Goal: Information Seeking & Learning: Learn about a topic

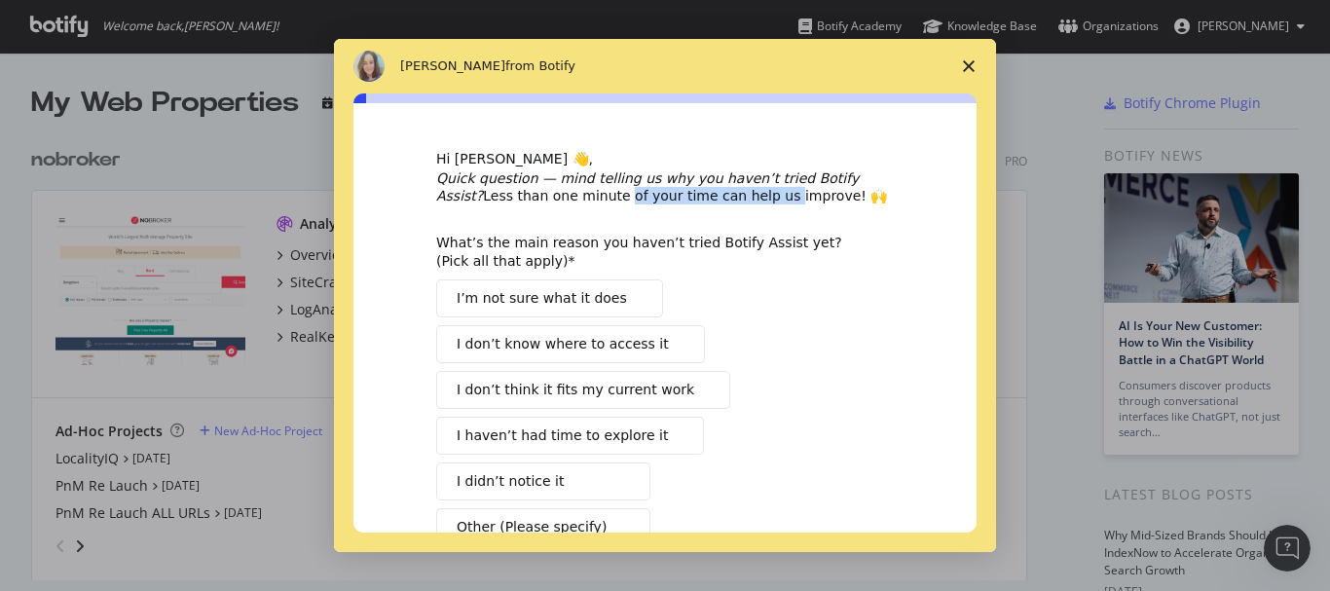
drag, startPoint x: 533, startPoint y: 189, endPoint x: 684, endPoint y: 189, distance: 150.9
click at [684, 189] on div "Quick question — mind telling us why you haven’t tried Botify Assist? Less than…" at bounding box center [665, 186] width 458 height 35
click at [686, 213] on div "Hi Rahul 👋, Quick question — mind telling us why you haven’t tried Botify Assis…" at bounding box center [665, 381] width 458 height 463
drag, startPoint x: 495, startPoint y: 198, endPoint x: 615, endPoint y: 198, distance: 120.7
click at [615, 198] on div "Quick question — mind telling us why you haven’t tried Botify Assist? Less than…" at bounding box center [665, 186] width 458 height 35
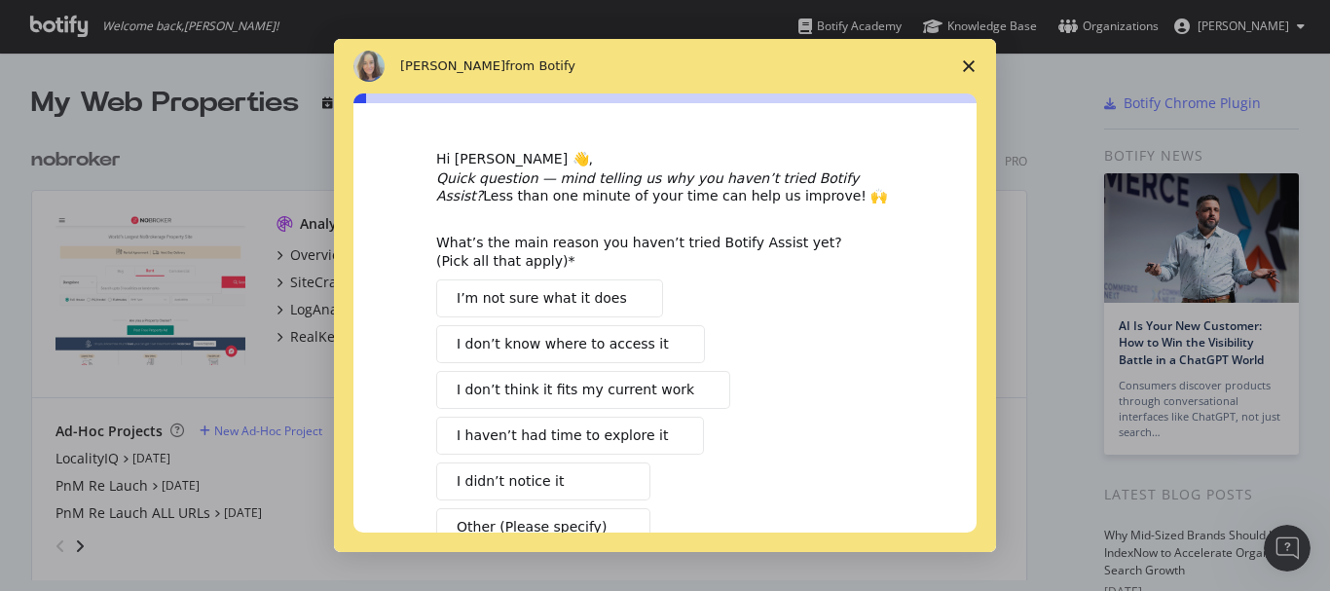
click at [634, 234] on div "What’s the main reason you haven’t tried Botify Assist yet? (Pick all that appl…" at bounding box center [650, 251] width 428 height 35
drag, startPoint x: 422, startPoint y: 245, endPoint x: 667, endPoint y: 241, distance: 244.4
click at [667, 241] on div "Hi Rahul 👋, Quick question — mind telling us why you haven’t tried Botify Assis…" at bounding box center [664, 317] width 623 height 429
click at [692, 275] on div "What’s the main reason you haven’t tried Botify Assist yet? (Pick all that appl…" at bounding box center [665, 390] width 458 height 312
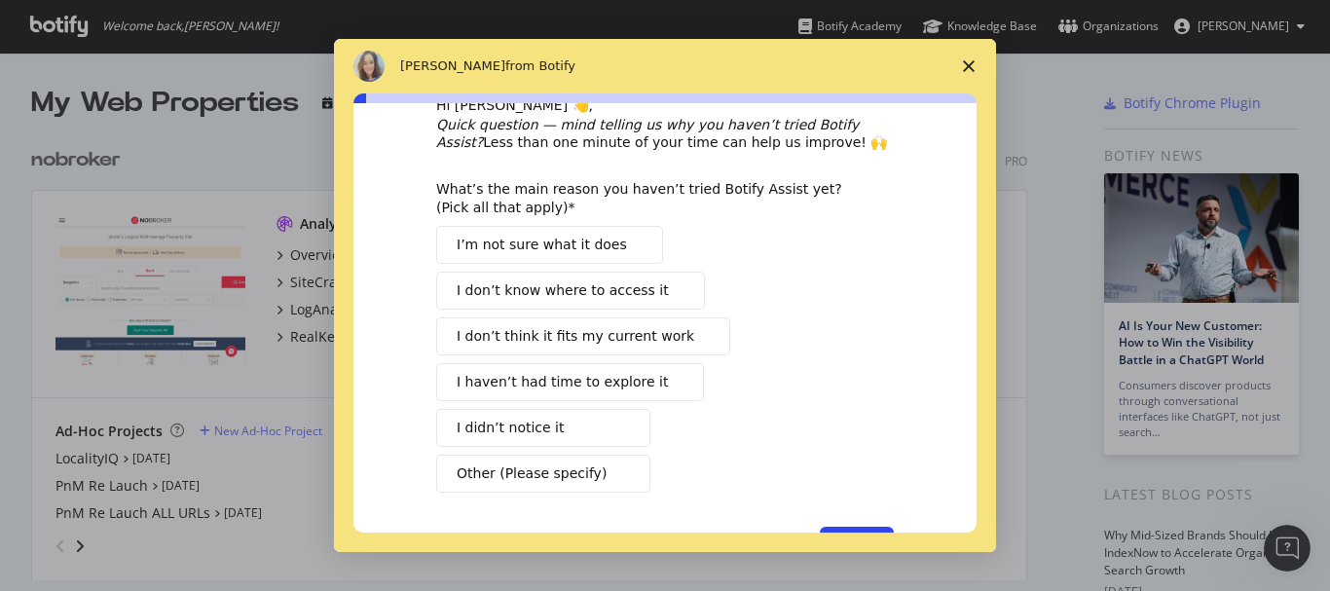
scroll to position [97, 0]
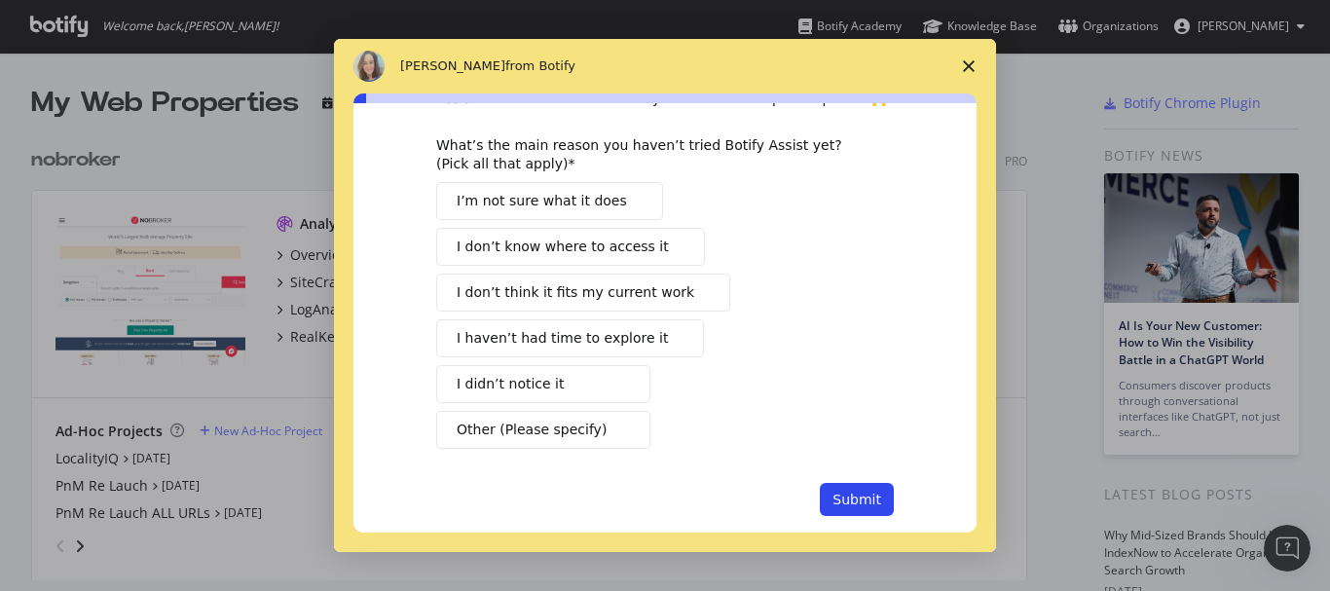
click at [603, 330] on span "I haven’t had time to explore it" at bounding box center [562, 338] width 211 height 20
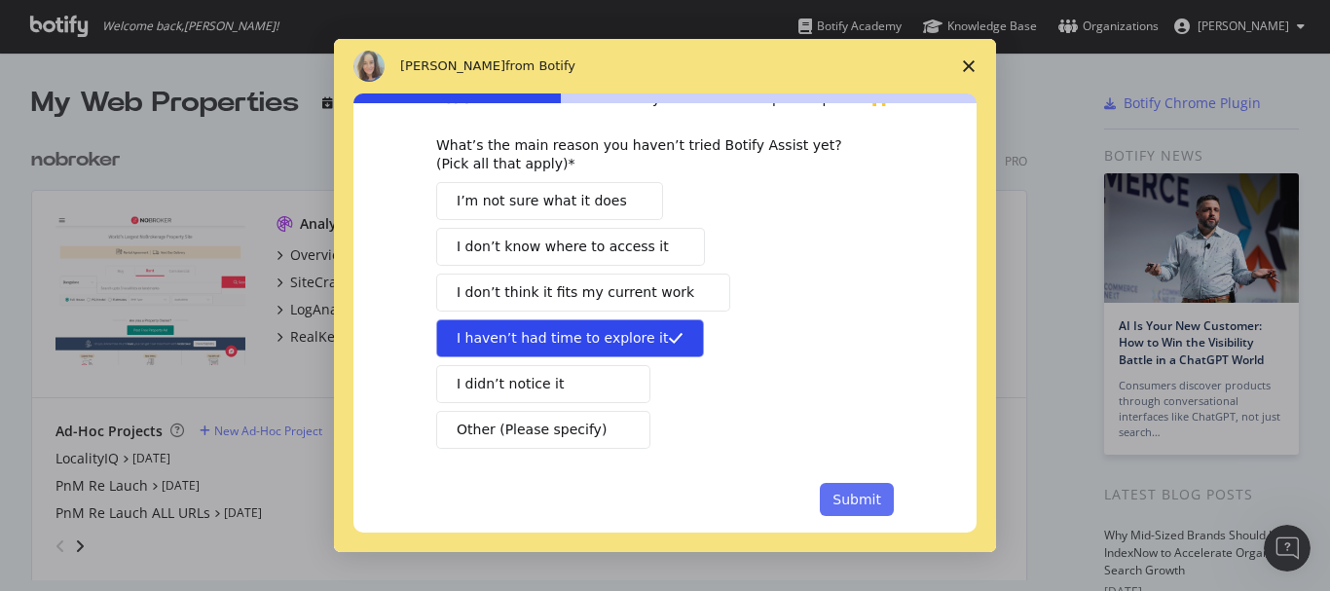
click at [872, 504] on button "Submit" at bounding box center [857, 499] width 74 height 33
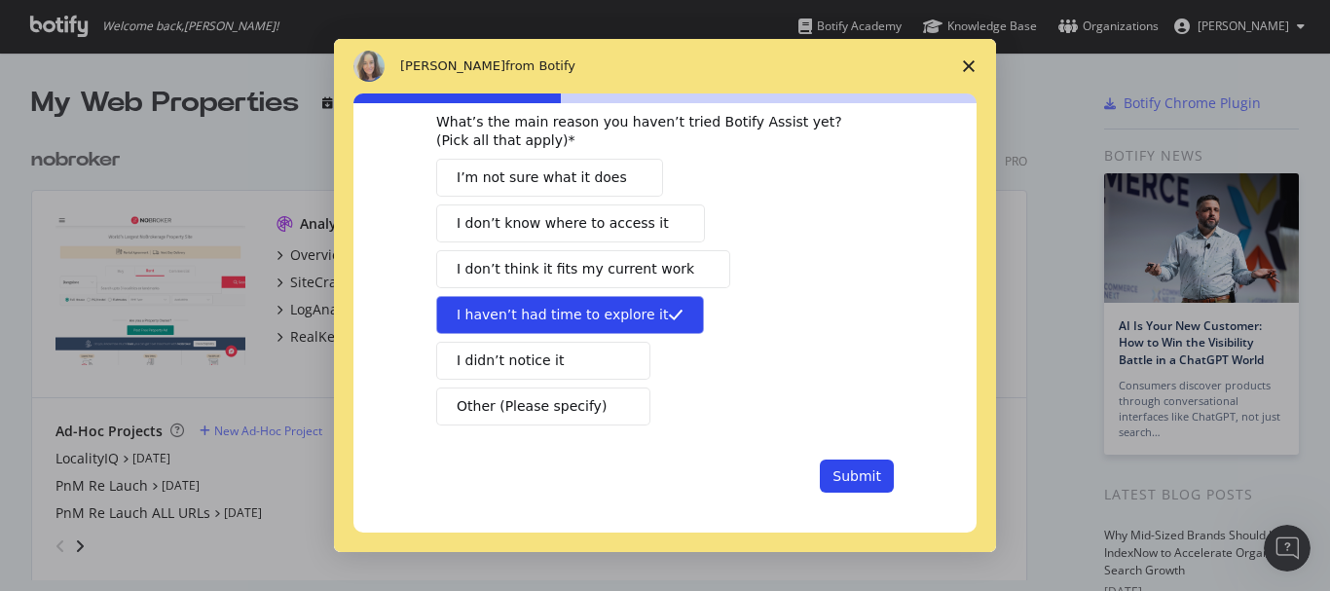
scroll to position [4, 0]
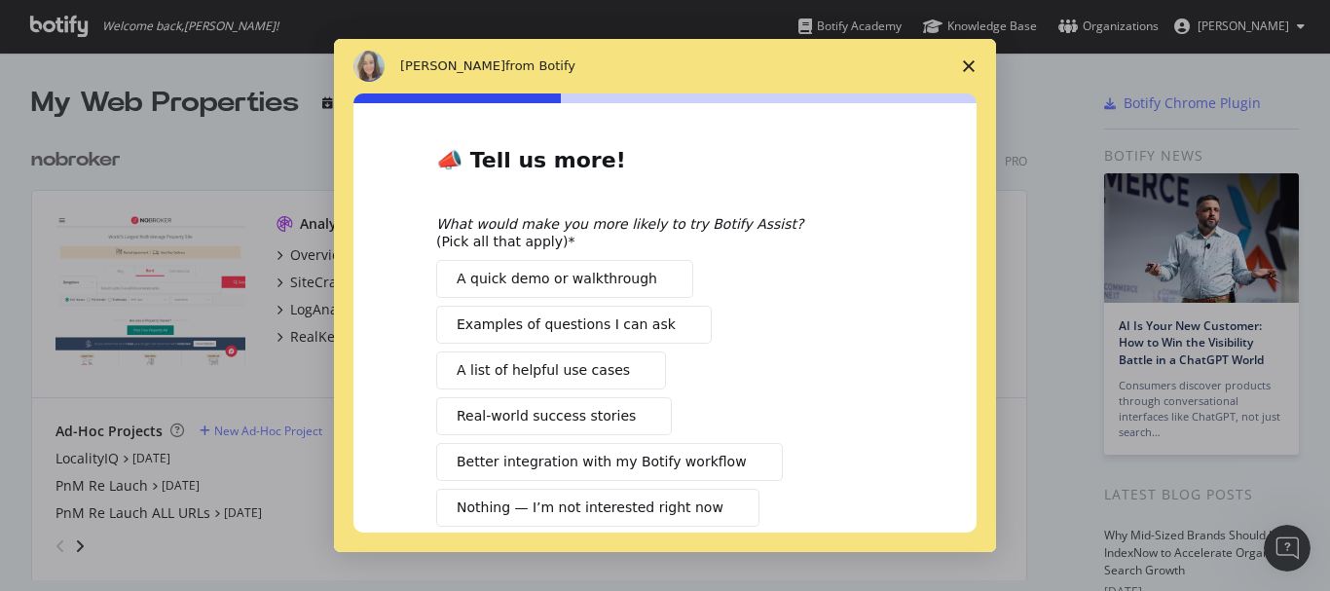
click at [657, 275] on span "Intercom messenger" at bounding box center [665, 279] width 16 height 16
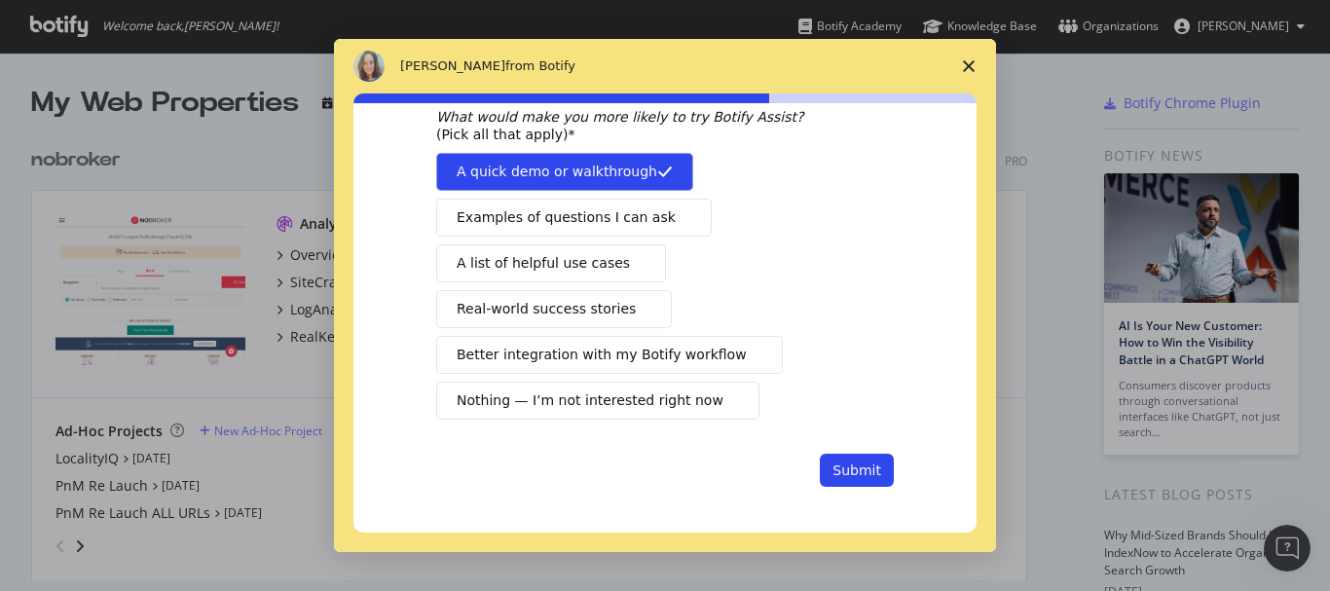
scroll to position [112, 0]
click at [877, 477] on button "Submit" at bounding box center [857, 469] width 74 height 33
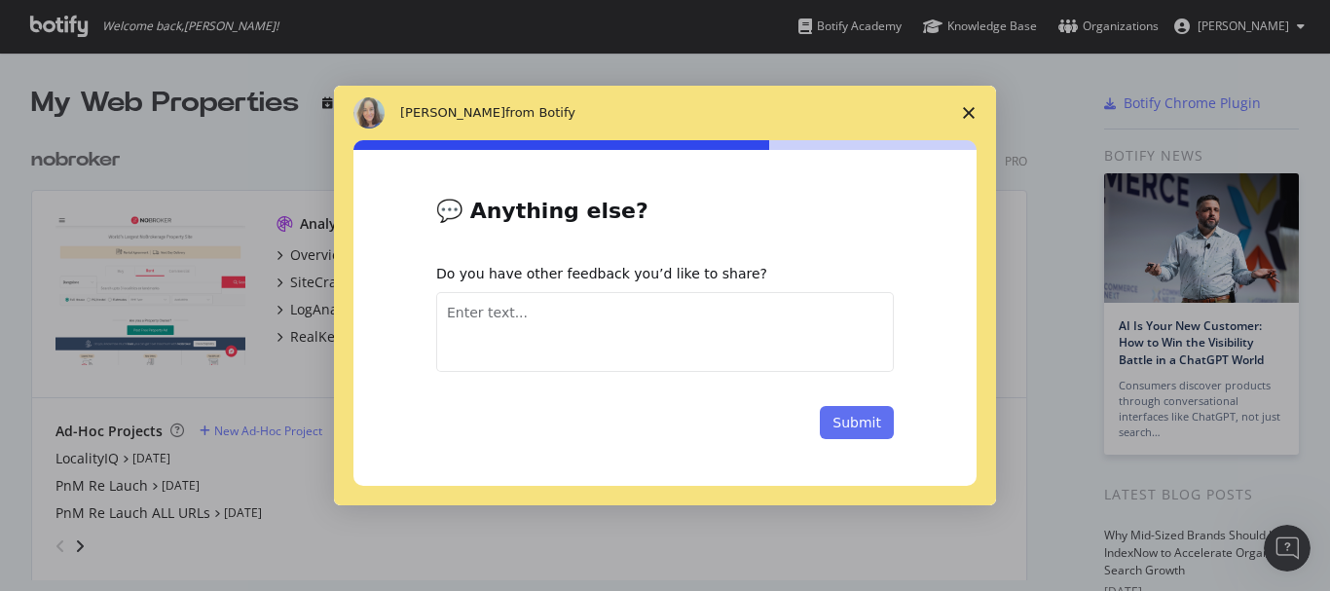
click at [866, 429] on button "Submit" at bounding box center [857, 422] width 74 height 33
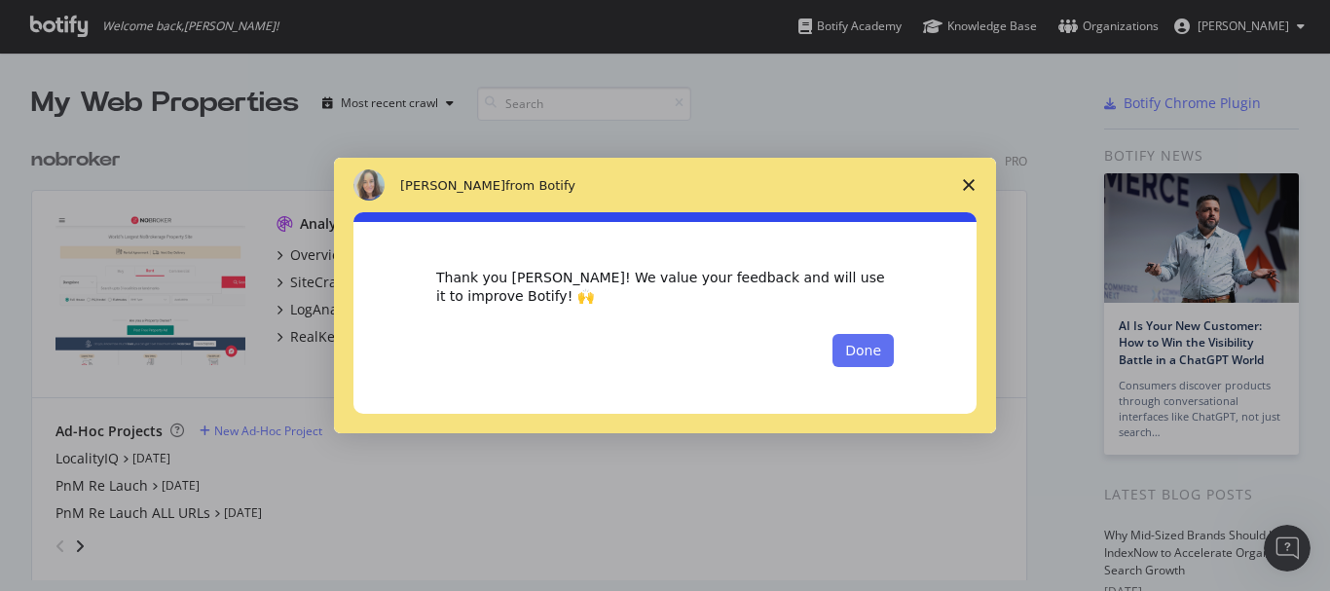
click at [856, 358] on button "Done" at bounding box center [862, 350] width 61 height 33
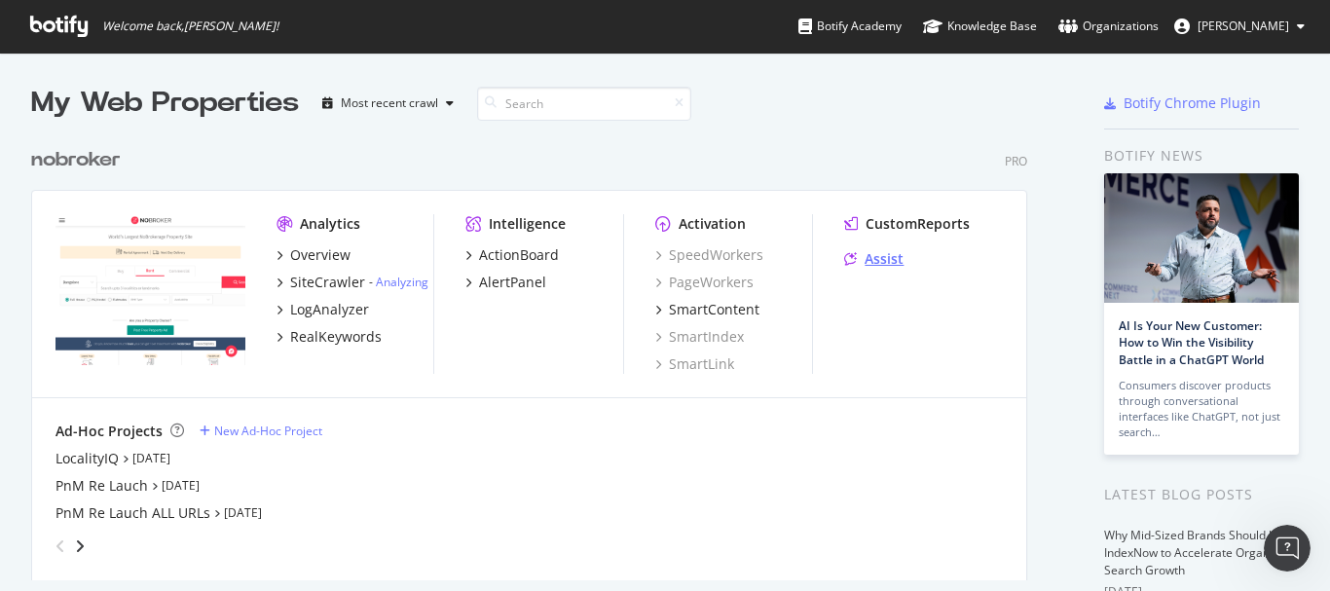
click at [874, 254] on div "Assist" at bounding box center [883, 258] width 39 height 19
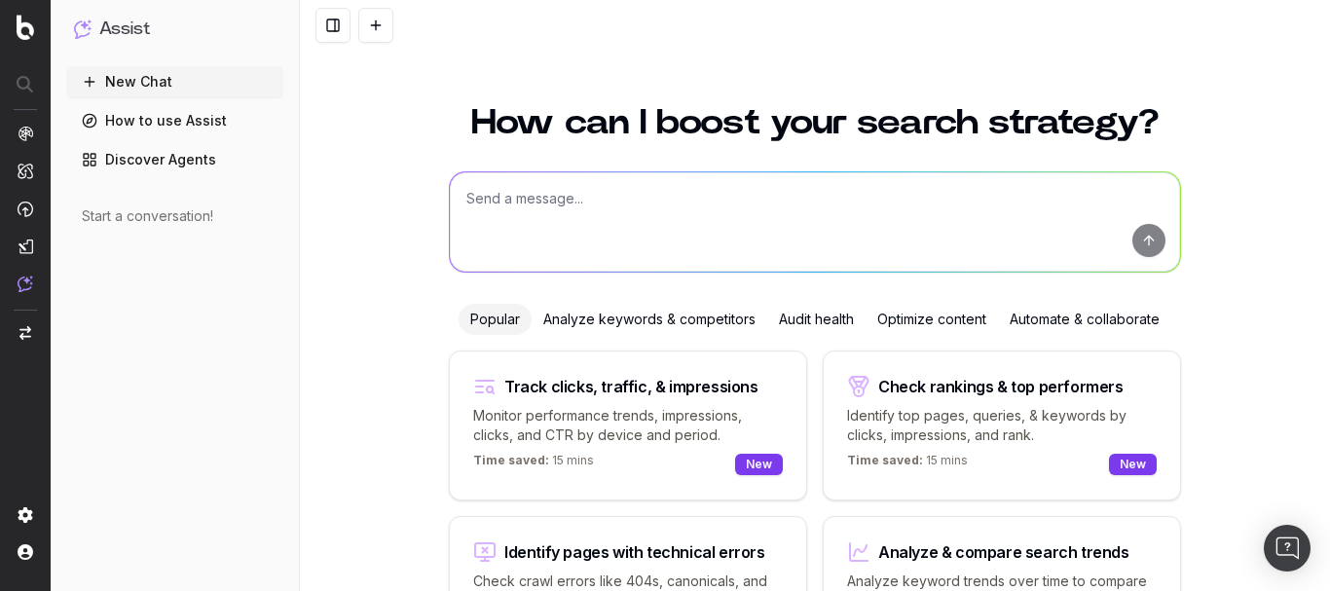
click at [693, 216] on textarea at bounding box center [815, 221] width 730 height 99
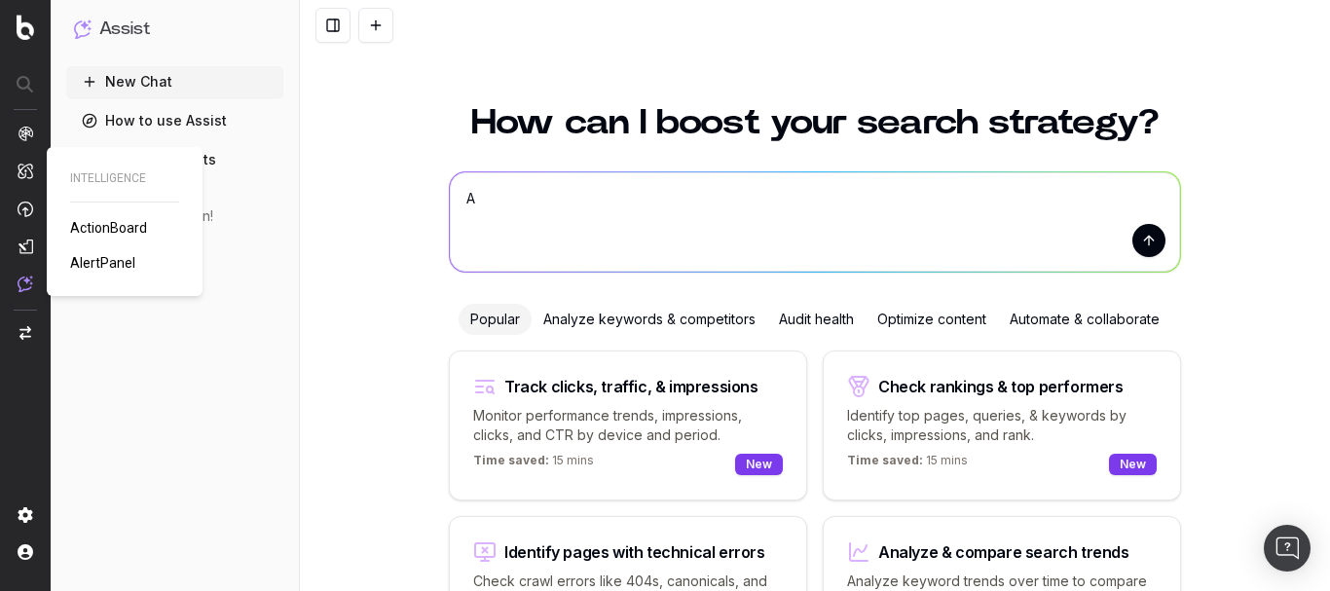
type textarea "A"
click at [139, 148] on div "INTELLIGENCE ActionBoard AlertPanel INTELLIGENCE ActionBoard AlertPanel" at bounding box center [125, 221] width 156 height 149
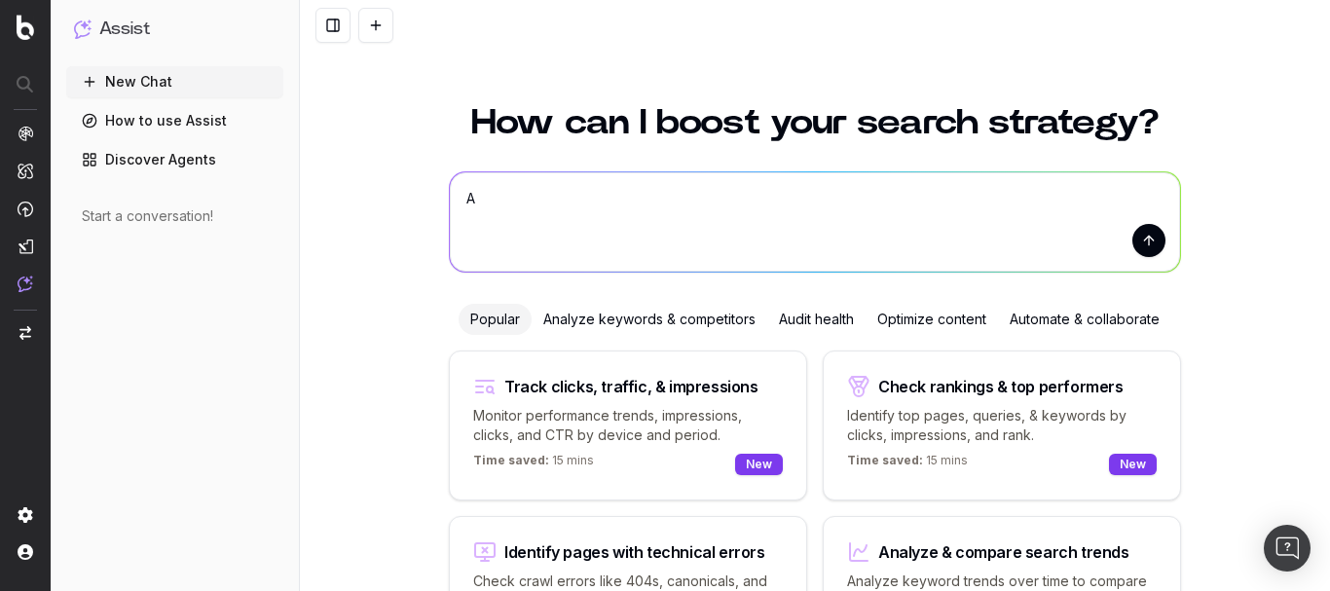
click at [191, 158] on link "Discover Agents" at bounding box center [174, 159] width 217 height 31
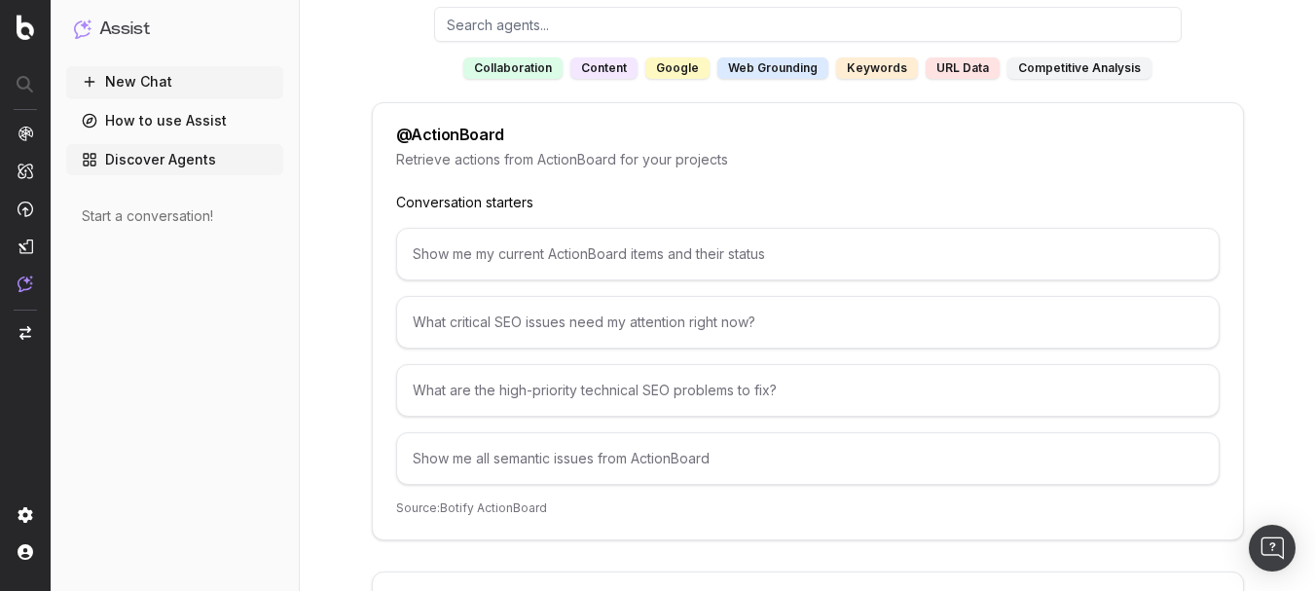
scroll to position [195, 0]
click at [676, 71] on div "google" at bounding box center [677, 66] width 64 height 21
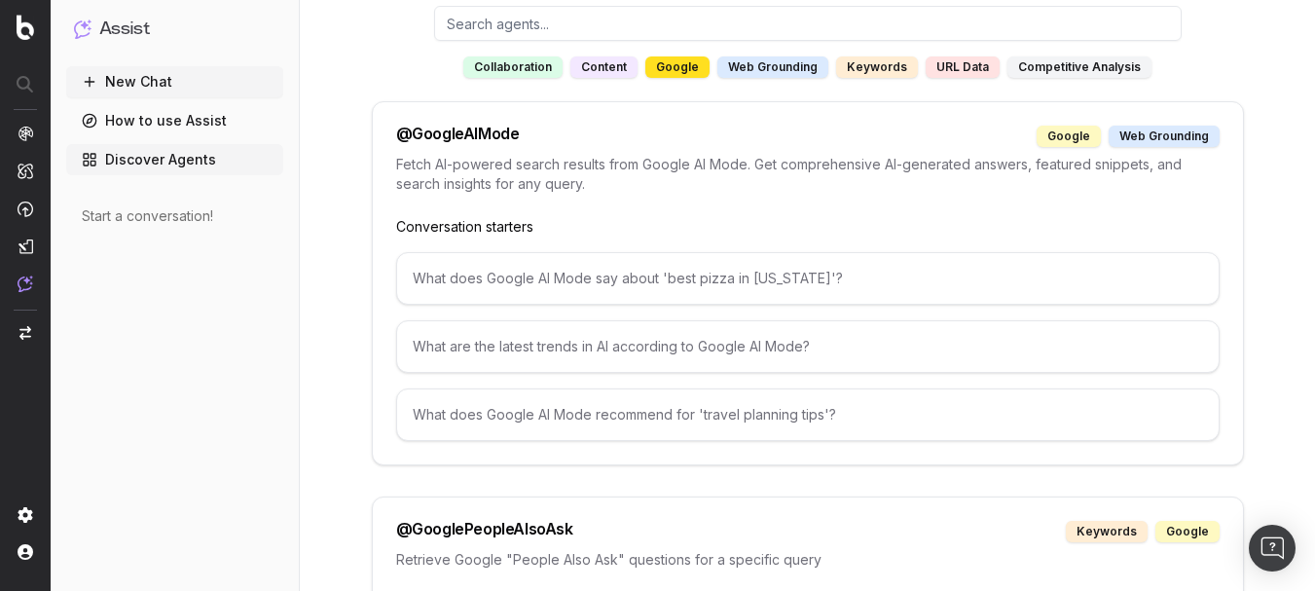
click at [519, 263] on div "What does Google AI Mode say about 'best pizza in New York'?" at bounding box center [808, 278] width 824 height 53
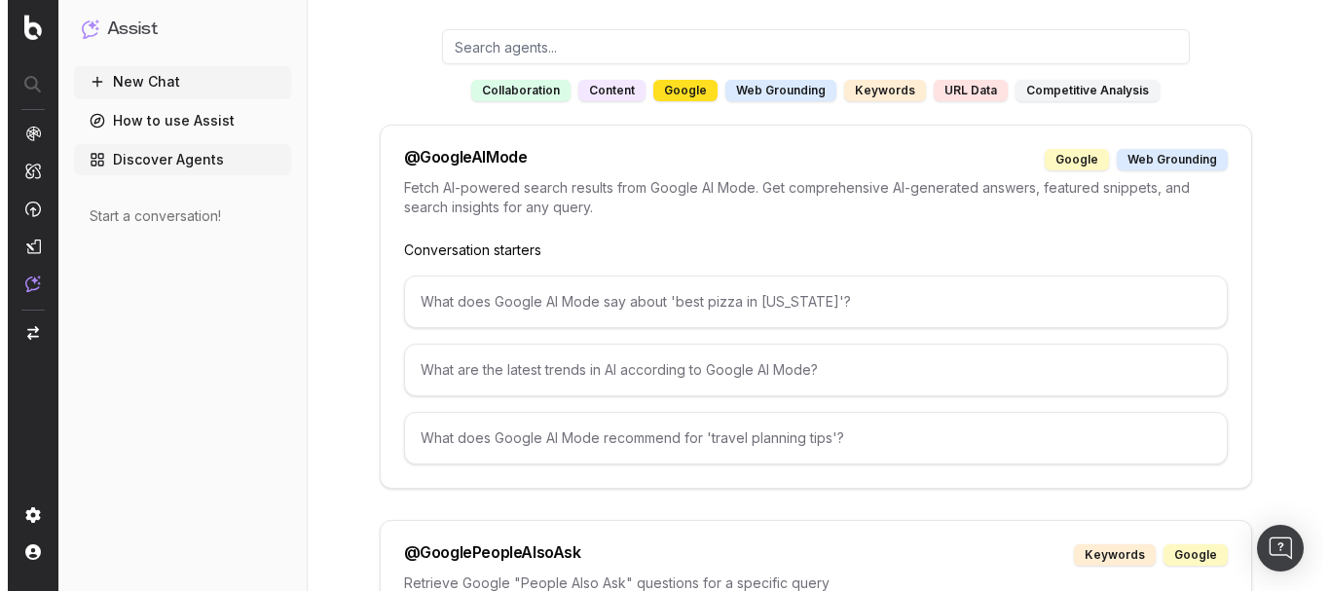
scroll to position [0, 0]
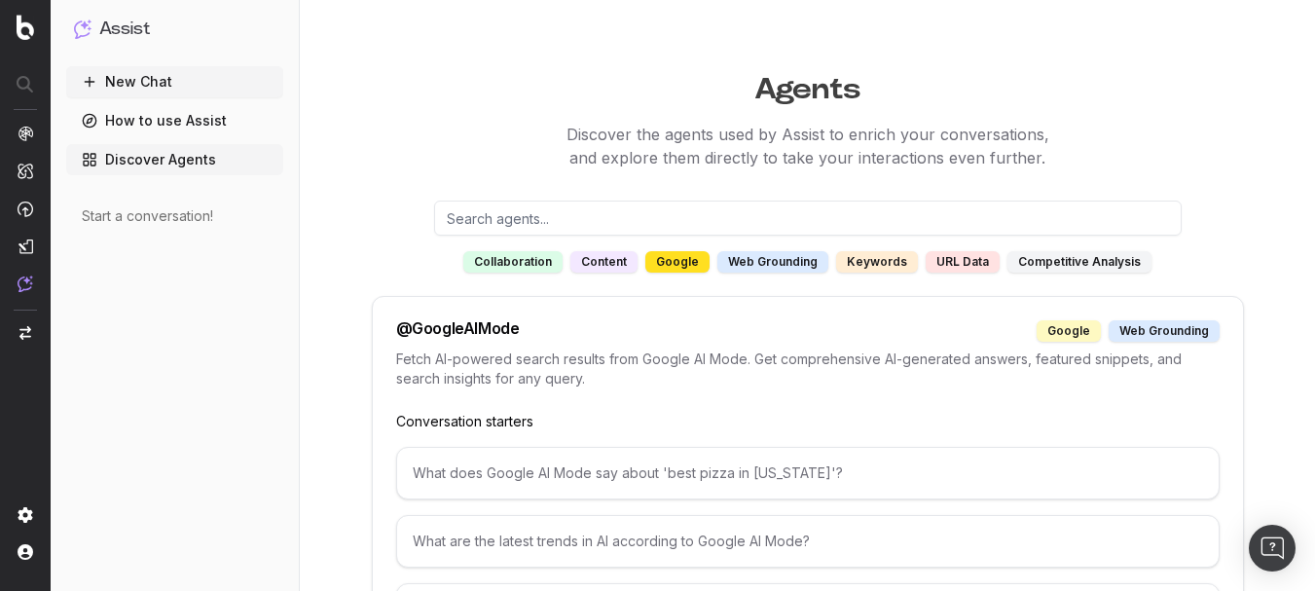
click at [510, 213] on input "text" at bounding box center [808, 218] width 748 height 35
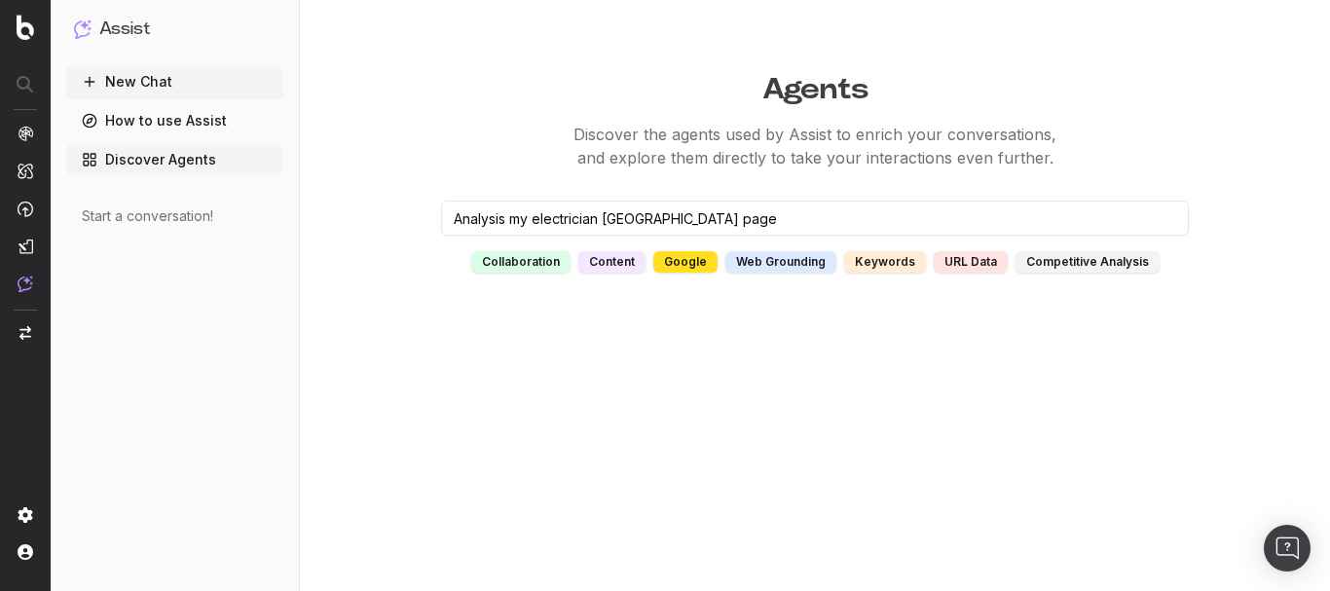
type input "Analysis my electrician bangalore page"
drag, startPoint x: 725, startPoint y: 220, endPoint x: 200, endPoint y: 220, distance: 525.7
click at [200, 220] on div "Assist New Chat How to use Assist Discover Agents Start a conversation! version…" at bounding box center [665, 295] width 1330 height 591
click at [166, 87] on button "New Chat" at bounding box center [174, 81] width 217 height 31
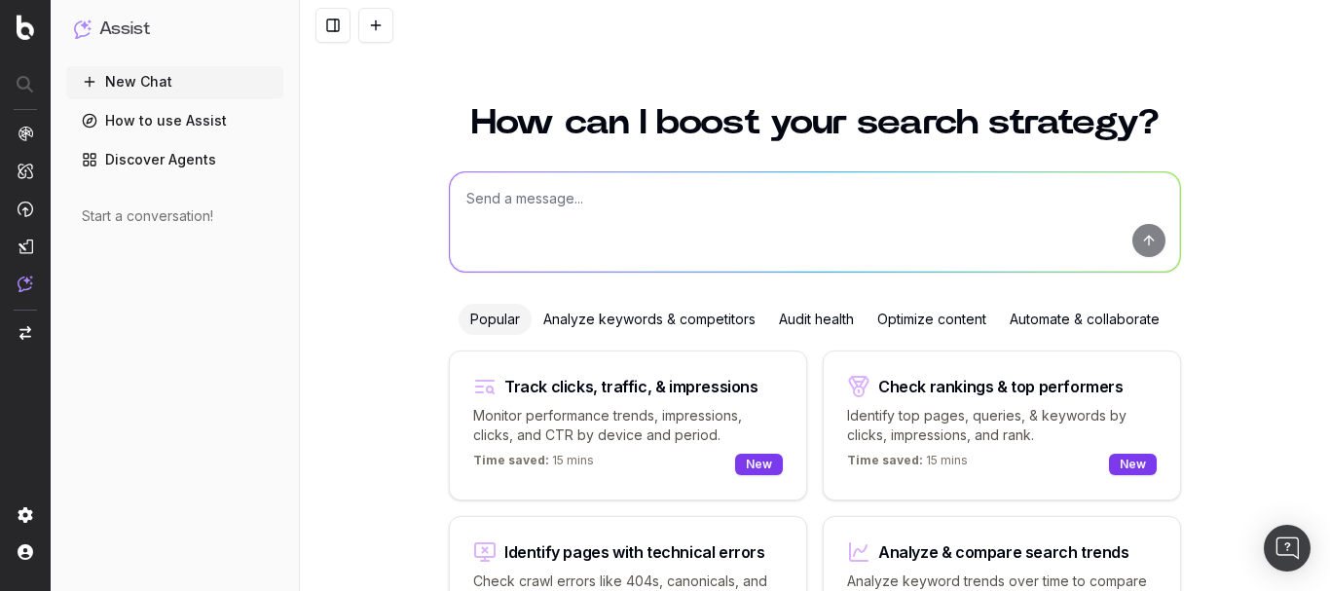
click at [627, 198] on textarea at bounding box center [815, 221] width 730 height 99
paste textarea "Analysis my electrician bangalore page"
type textarea "Analysis my electrician bangalore page"
click at [1141, 234] on button "submit" at bounding box center [1148, 240] width 33 height 33
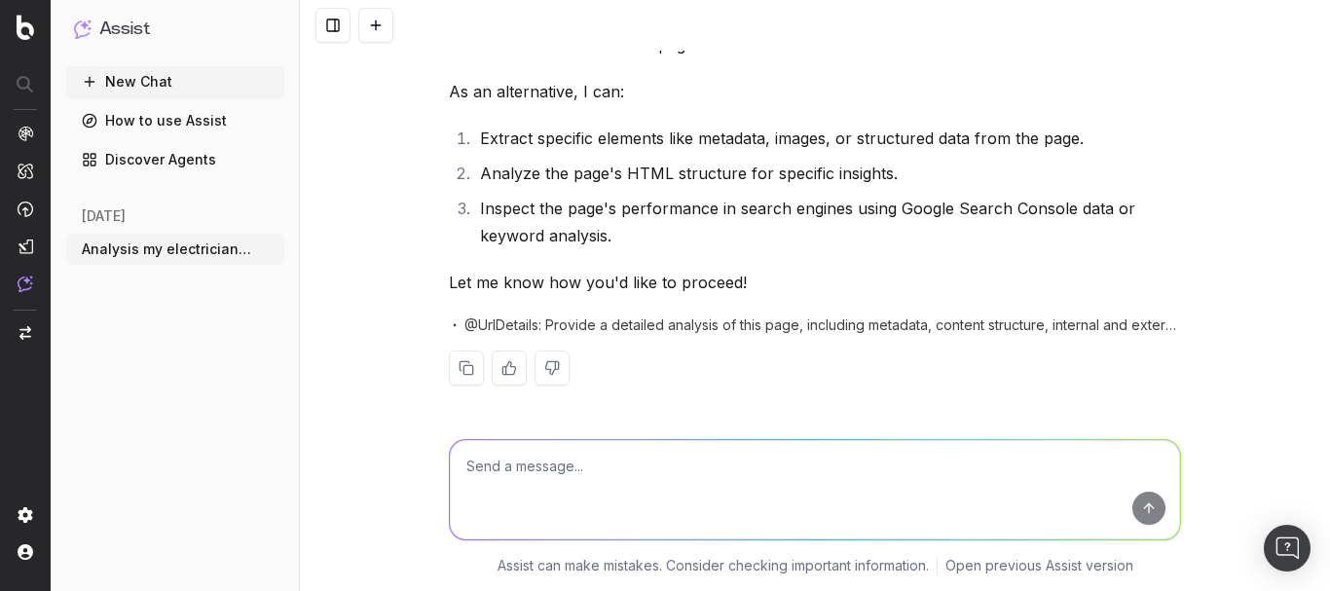
scroll to position [122, 0]
drag, startPoint x: 457, startPoint y: 324, endPoint x: 662, endPoint y: 326, distance: 205.4
click at [662, 326] on span "@UrlDetails: Provide a detailed analysis of this page, including metadata, cont…" at bounding box center [822, 323] width 716 height 19
click at [704, 391] on div "It seems there was an issue analyzing the page directly due to an unexpected re…" at bounding box center [815, 209] width 732 height 413
click at [594, 454] on textarea at bounding box center [815, 489] width 730 height 99
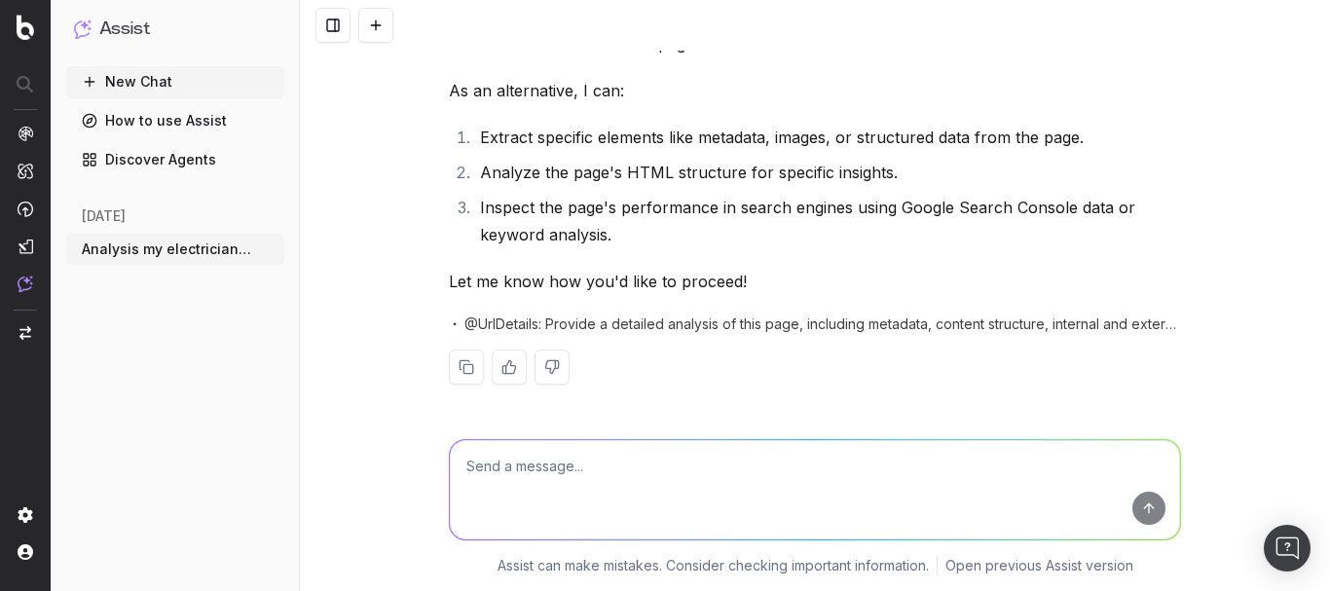
paste textarea "[URL][DOMAIN_NAME]"
click at [1159, 511] on textarea "[URL][DOMAIN_NAME]" at bounding box center [815, 489] width 730 height 99
type textarea "[URL][DOMAIN_NAME]"
click at [1140, 508] on button "submit" at bounding box center [1148, 508] width 33 height 33
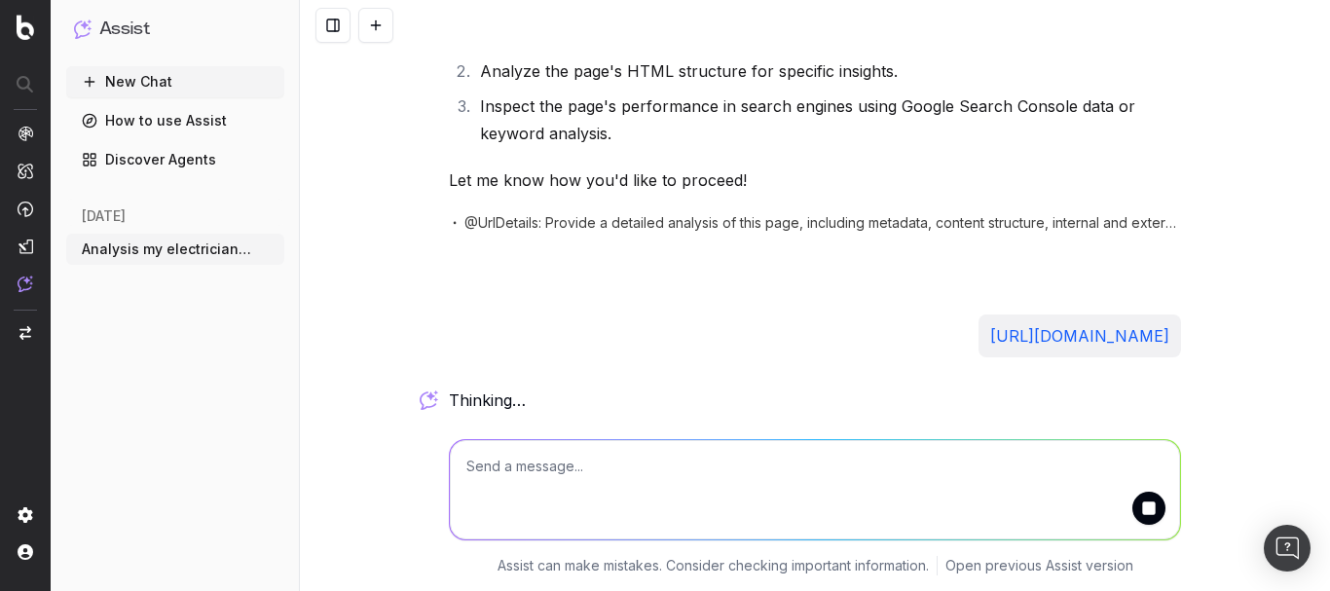
scroll to position [223, 0]
drag, startPoint x: 441, startPoint y: 404, endPoint x: 492, endPoint y: 411, distance: 51.1
click at [492, 411] on div "working …" at bounding box center [815, 401] width 732 height 27
click at [365, 402] on div "Analysis my electrician bangalore page It seems there was an issue analyzing th…" at bounding box center [815, 295] width 1030 height 591
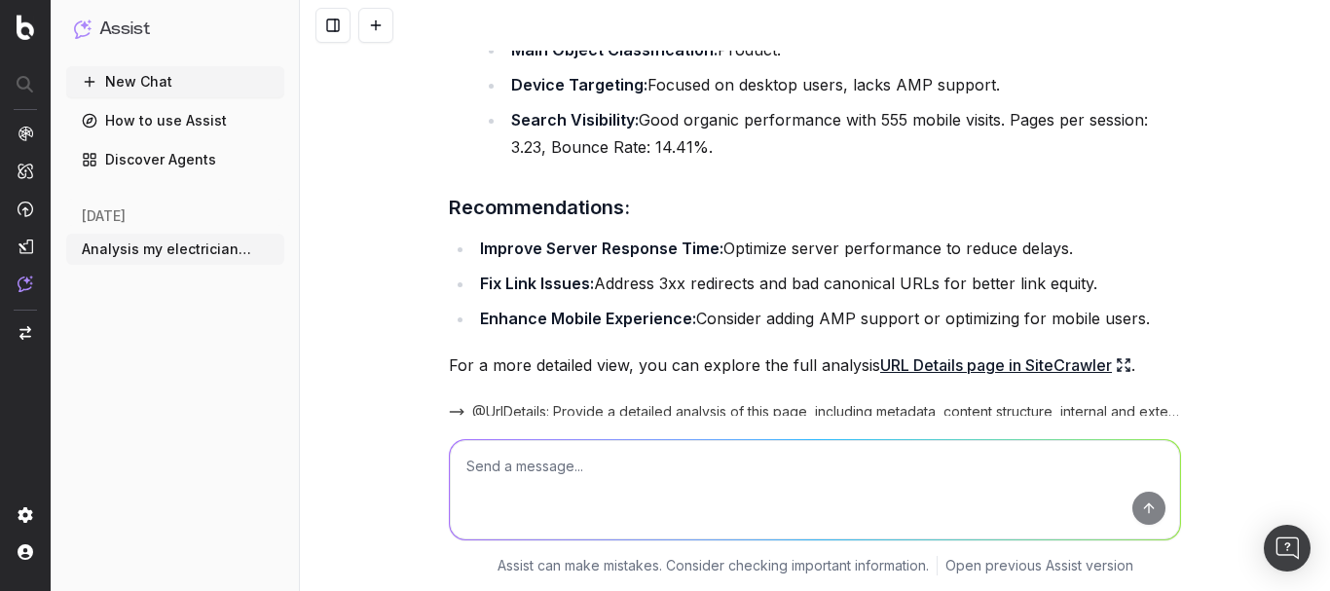
scroll to position [1633, 0]
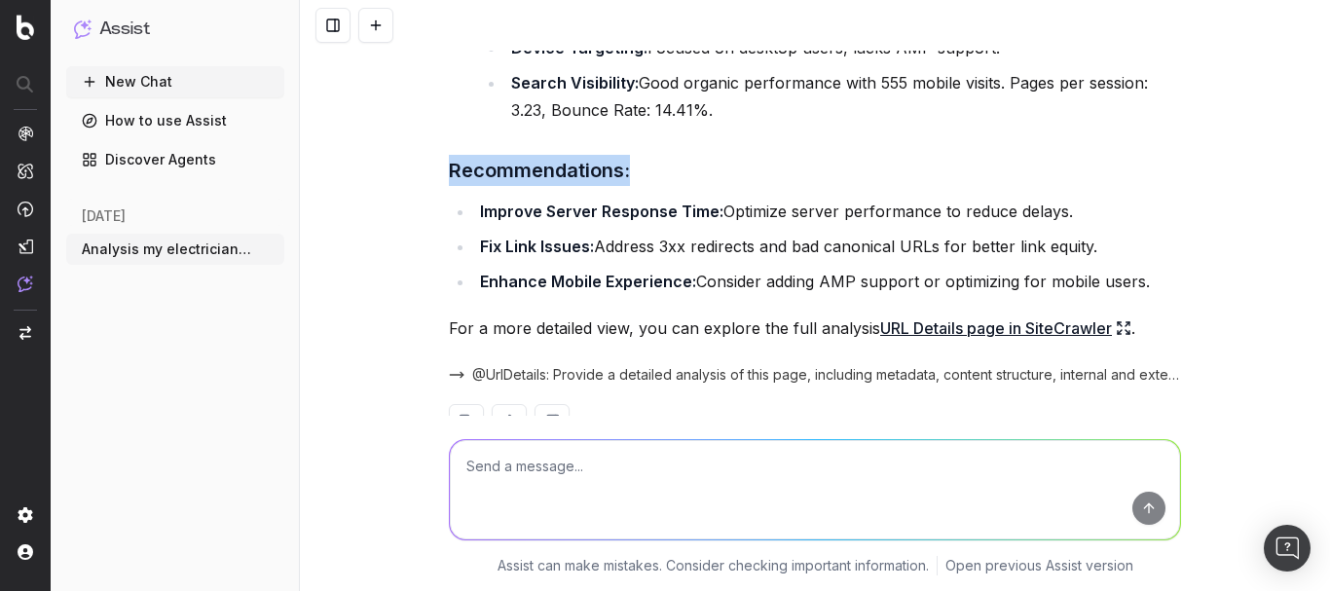
drag, startPoint x: 442, startPoint y: 114, endPoint x: 641, endPoint y: 123, distance: 198.8
click at [641, 155] on h3 "Recommendations:" at bounding box center [815, 170] width 732 height 31
drag, startPoint x: 465, startPoint y: 194, endPoint x: 554, endPoint y: 195, distance: 88.6
click at [554, 198] on ul "Improve Server Response Time: Optimize server performance to reduce delays. Fix…" at bounding box center [815, 246] width 732 height 97
click at [598, 233] on li "Fix Link Issues: Address 3xx redirects and bad canonical URLs for better link e…" at bounding box center [827, 246] width 707 height 27
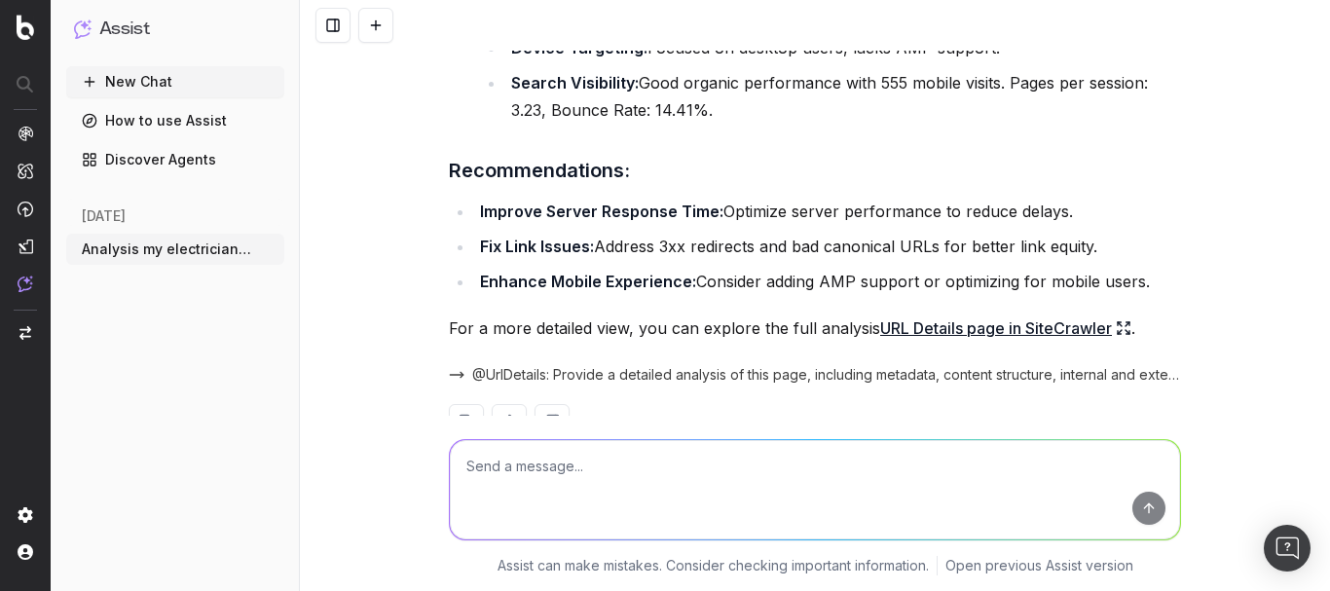
drag, startPoint x: 597, startPoint y: 191, endPoint x: 1153, endPoint y: 196, distance: 555.9
click at [1153, 233] on li "Fix Link Issues: Address 3xx redirects and bad canonical URLs for better link e…" at bounding box center [827, 246] width 707 height 27
click at [938, 314] on link "URL Details page in SiteCrawler" at bounding box center [1005, 327] width 251 height 27
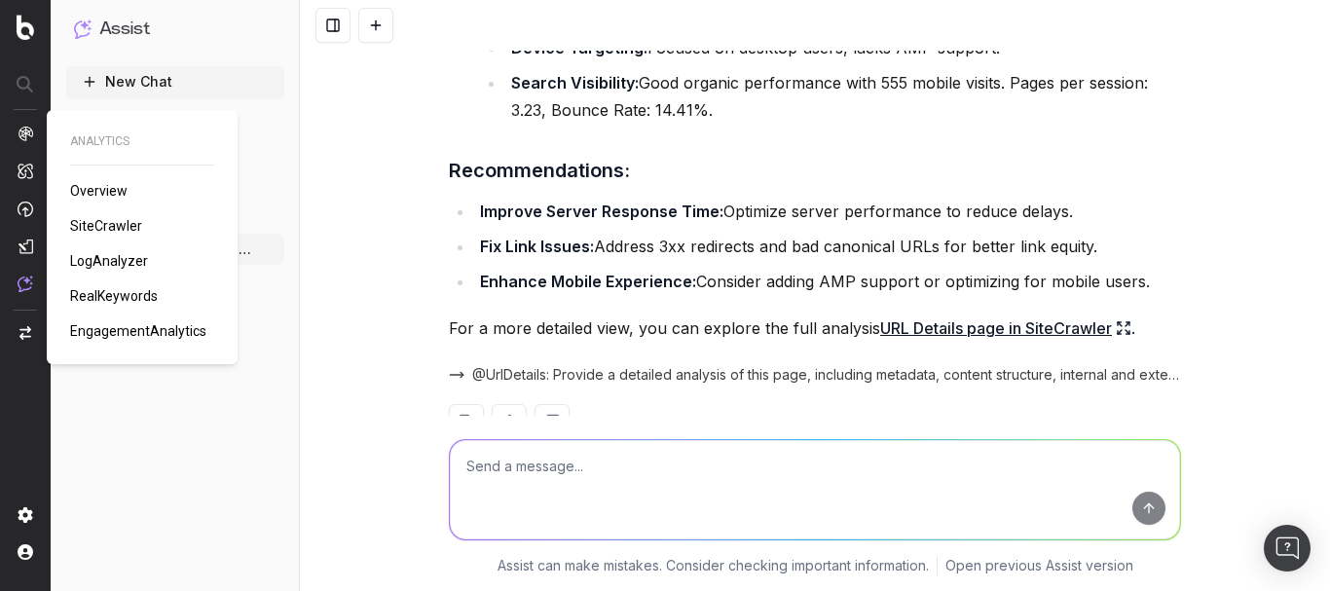
click at [95, 195] on span "Overview" at bounding box center [98, 191] width 57 height 16
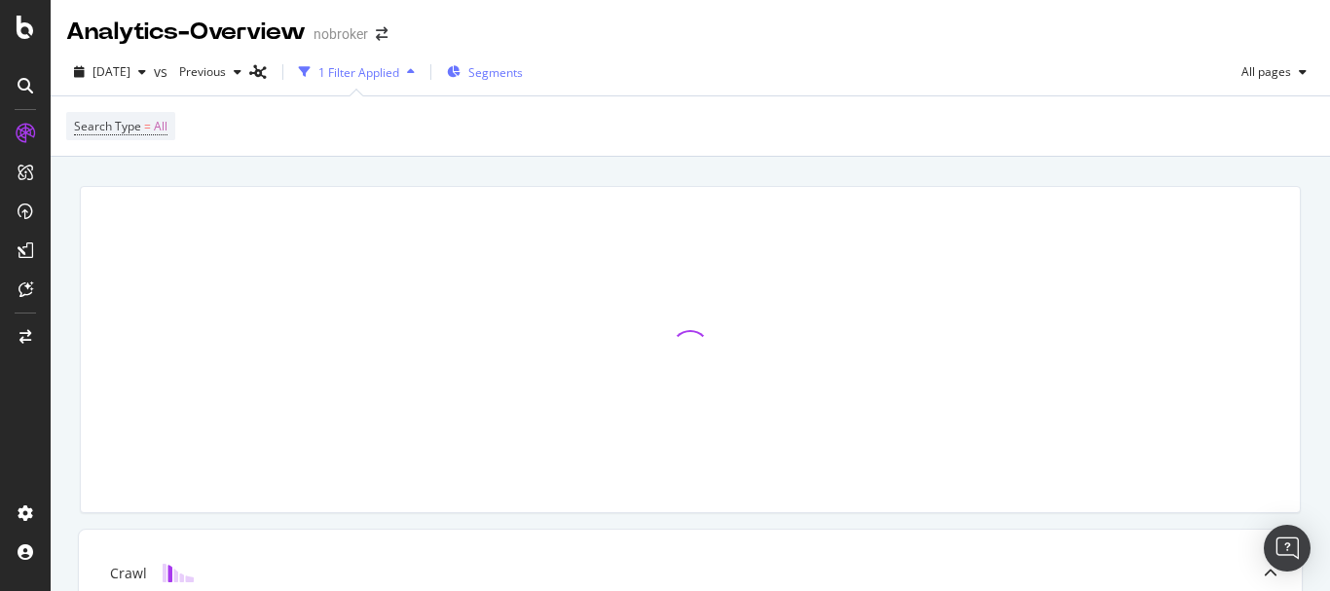
click at [523, 72] on span "Segments" at bounding box center [495, 72] width 55 height 17
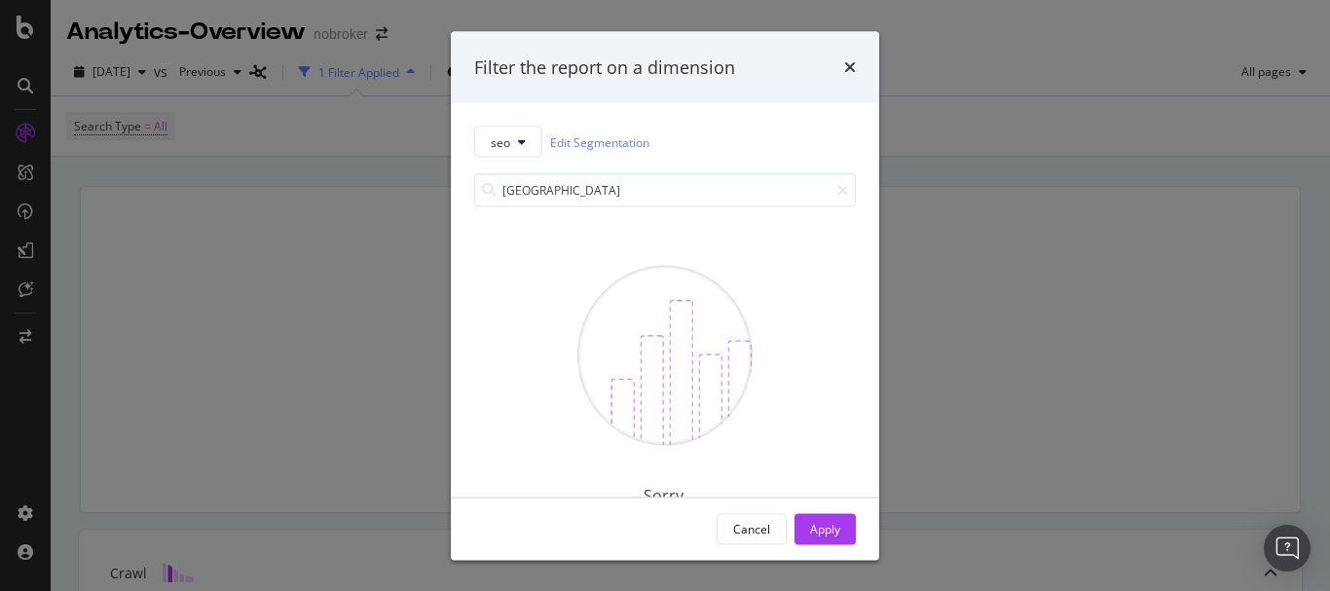
drag, startPoint x: 583, startPoint y: 200, endPoint x: 455, endPoint y: 202, distance: 128.5
click at [455, 202] on div "seo Edit Segmentation [GEOGRAPHIC_DATA] Sorry, your query doesn't match any seg…" at bounding box center [665, 299] width 428 height 393
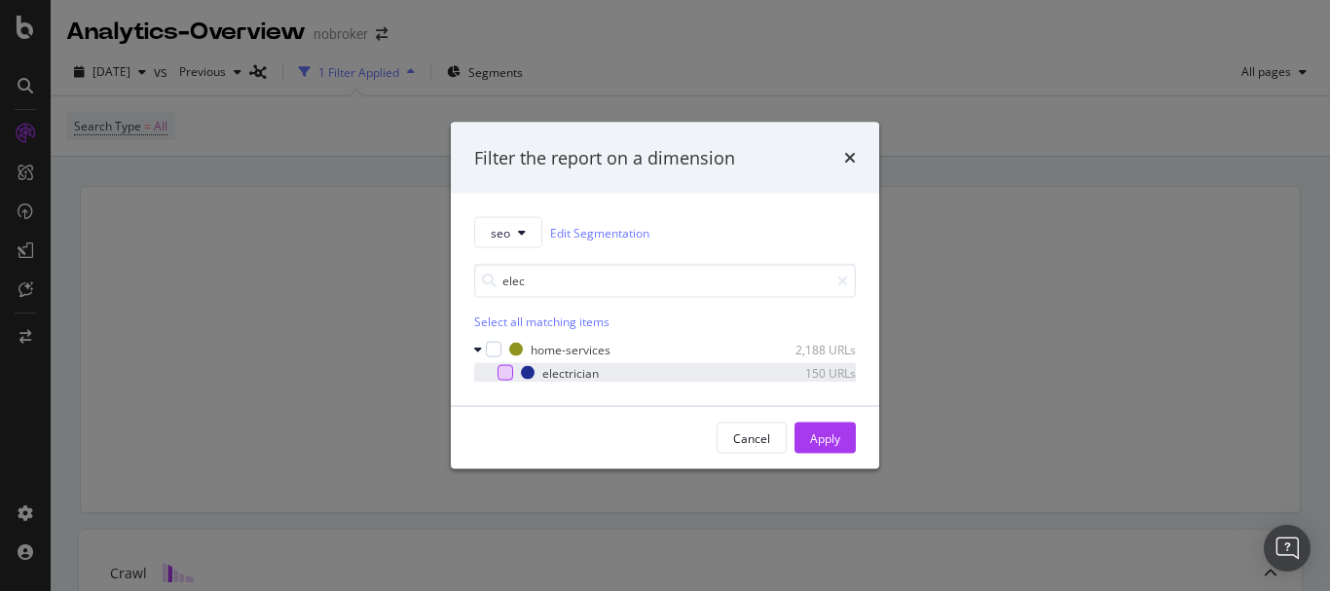
type input "elec"
click at [505, 372] on div "modal" at bounding box center [505, 373] width 16 height 16
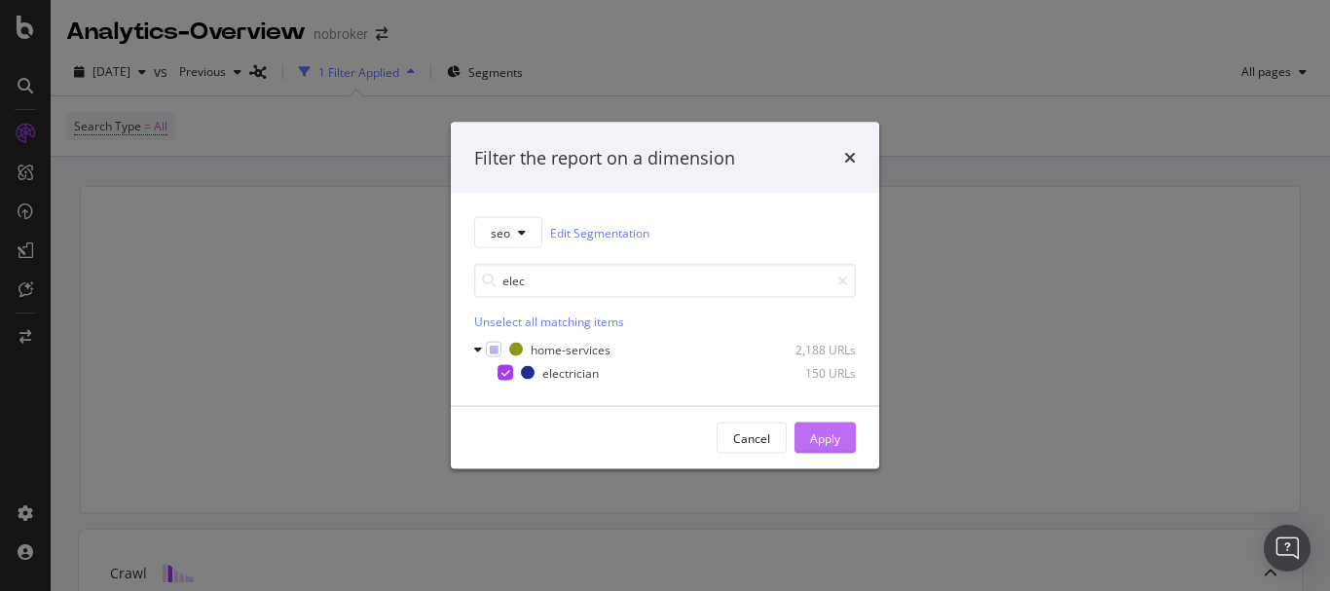
click at [839, 432] on div "Apply" at bounding box center [825, 437] width 30 height 17
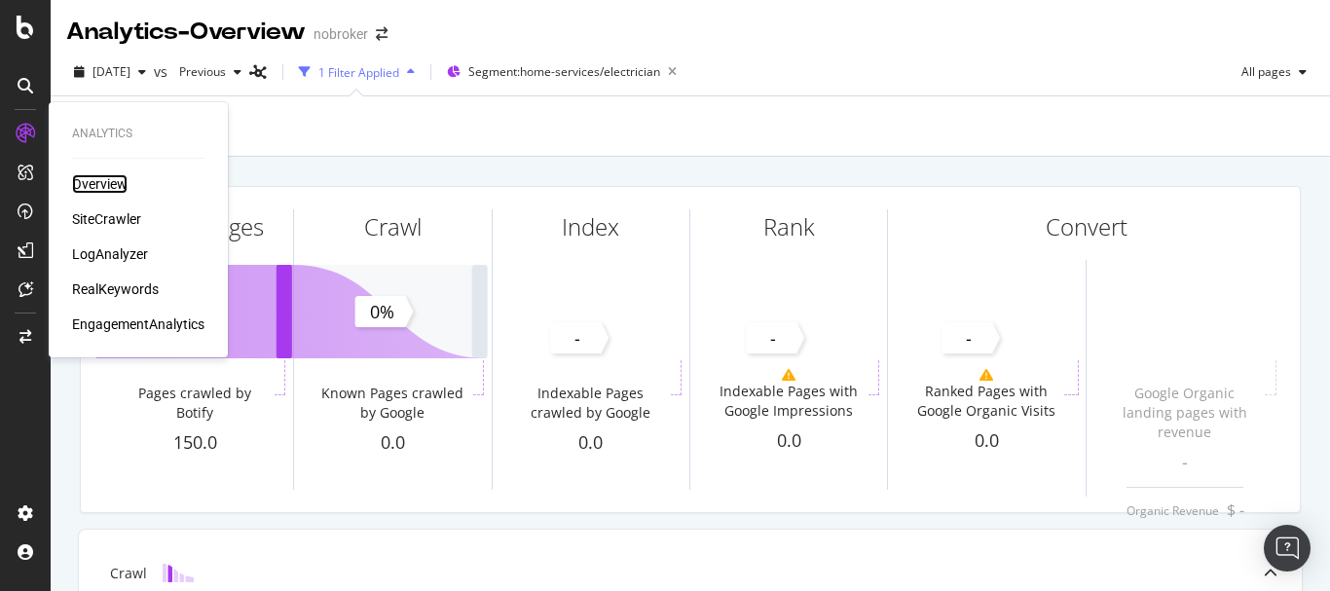
click at [92, 181] on div "Overview" at bounding box center [99, 183] width 55 height 19
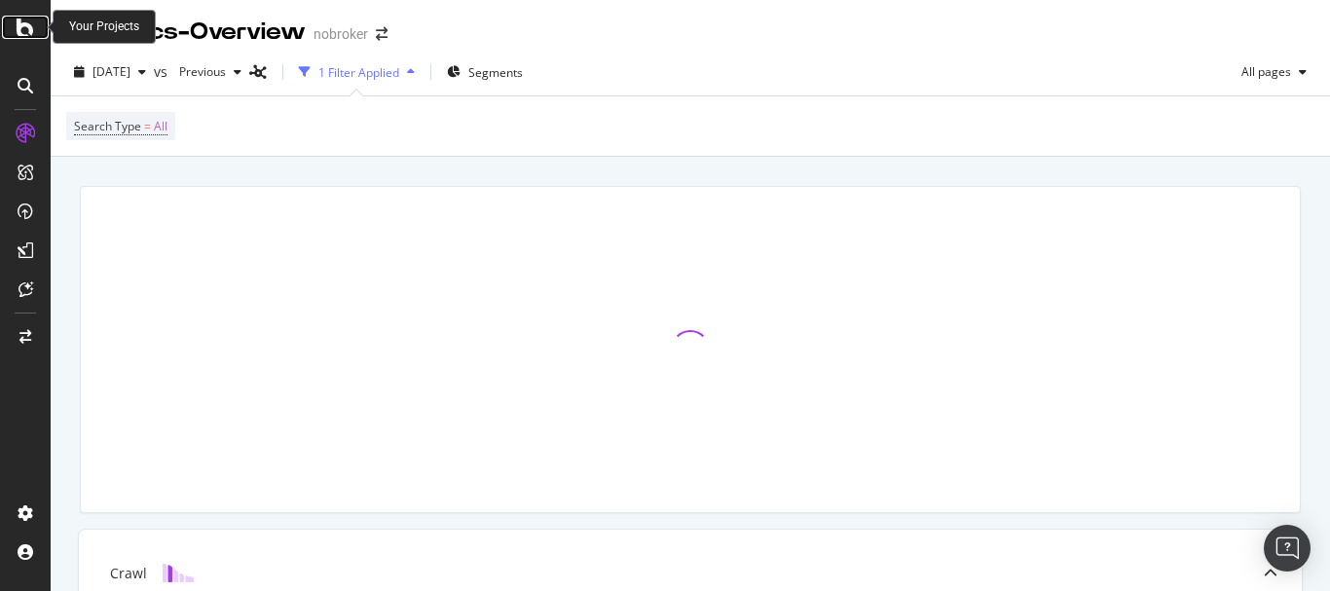
click at [12, 25] on div at bounding box center [25, 27] width 47 height 23
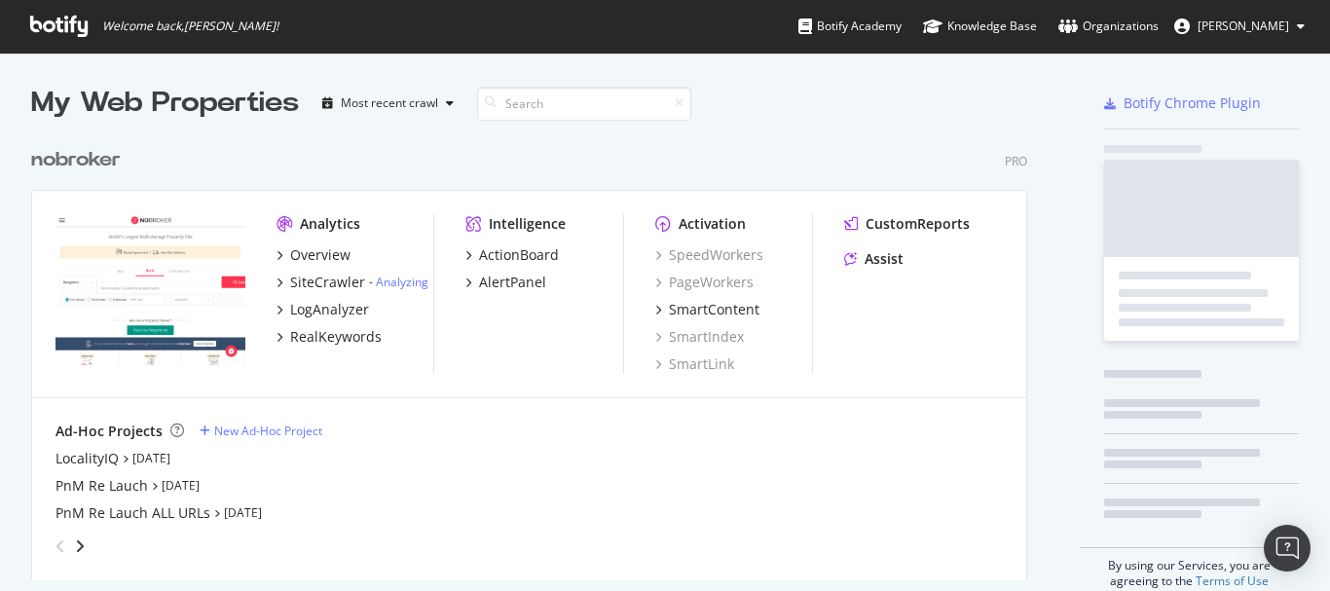
scroll to position [576, 1301]
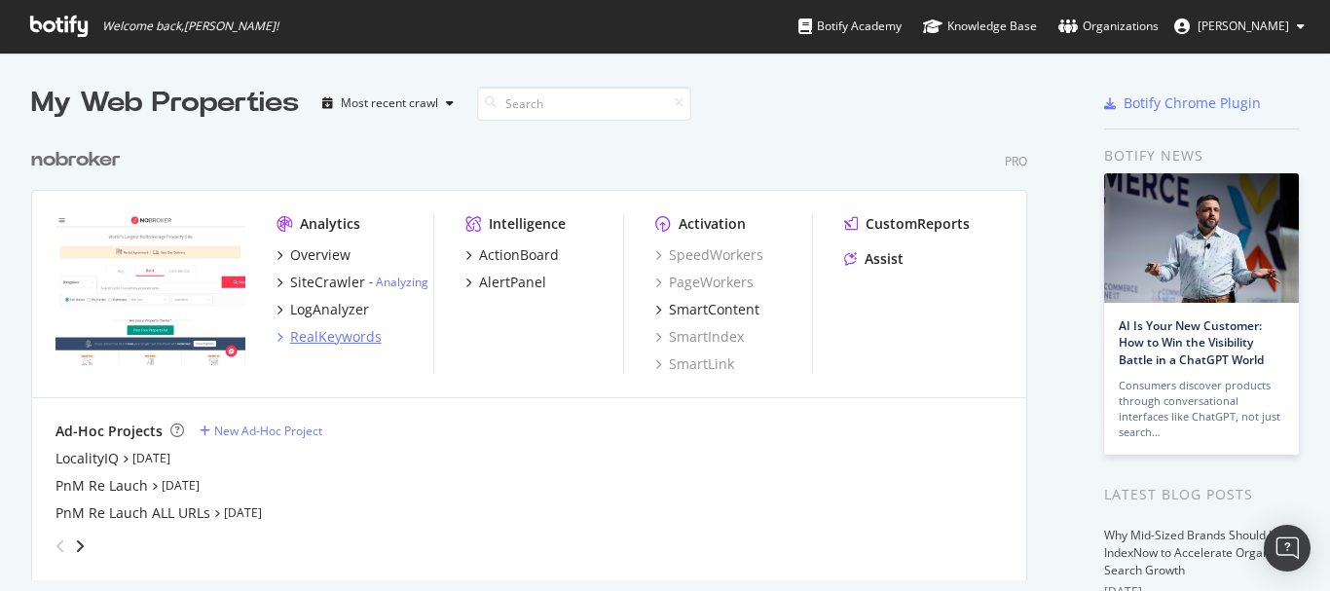
click at [314, 333] on div "RealKeywords" at bounding box center [336, 336] width 92 height 19
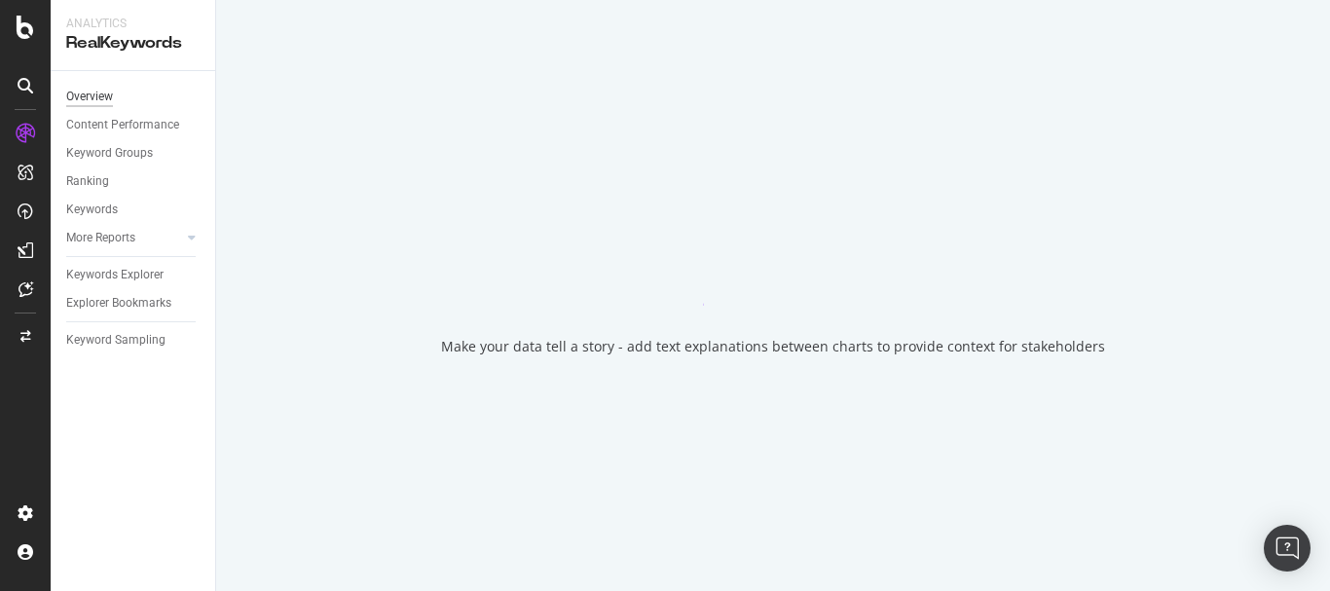
drag, startPoint x: 106, startPoint y: 92, endPoint x: 106, endPoint y: 104, distance: 12.7
click at [106, 92] on div "Overview" at bounding box center [89, 97] width 47 height 20
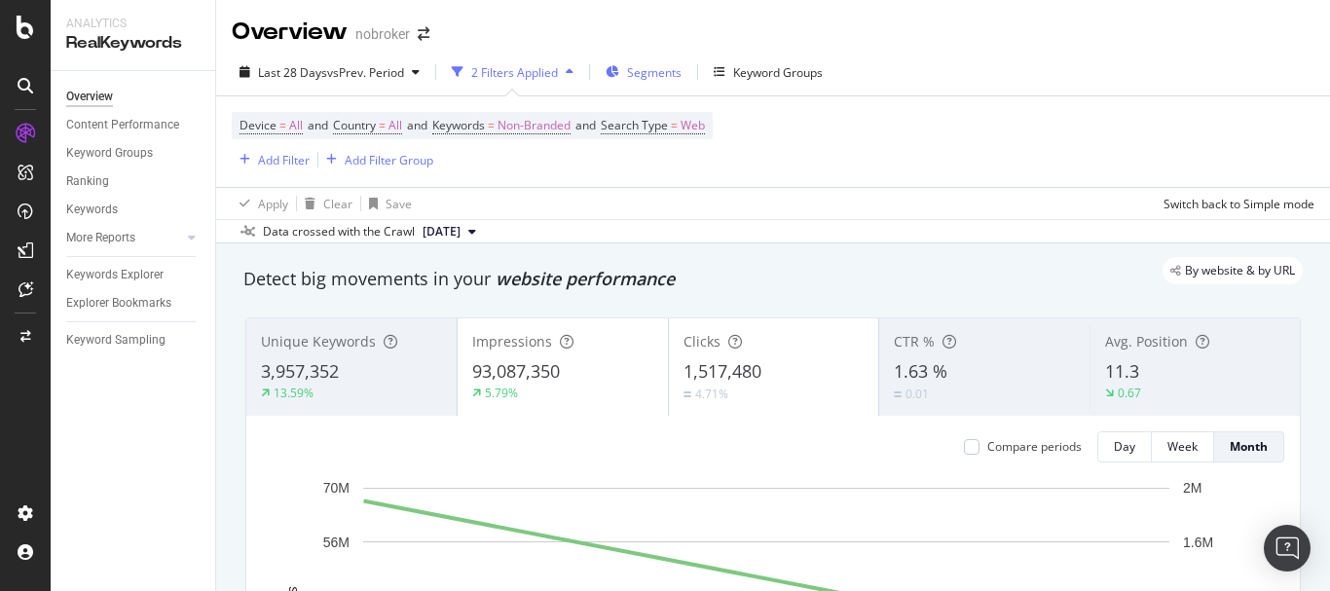
click at [669, 67] on span "Segments" at bounding box center [654, 72] width 55 height 17
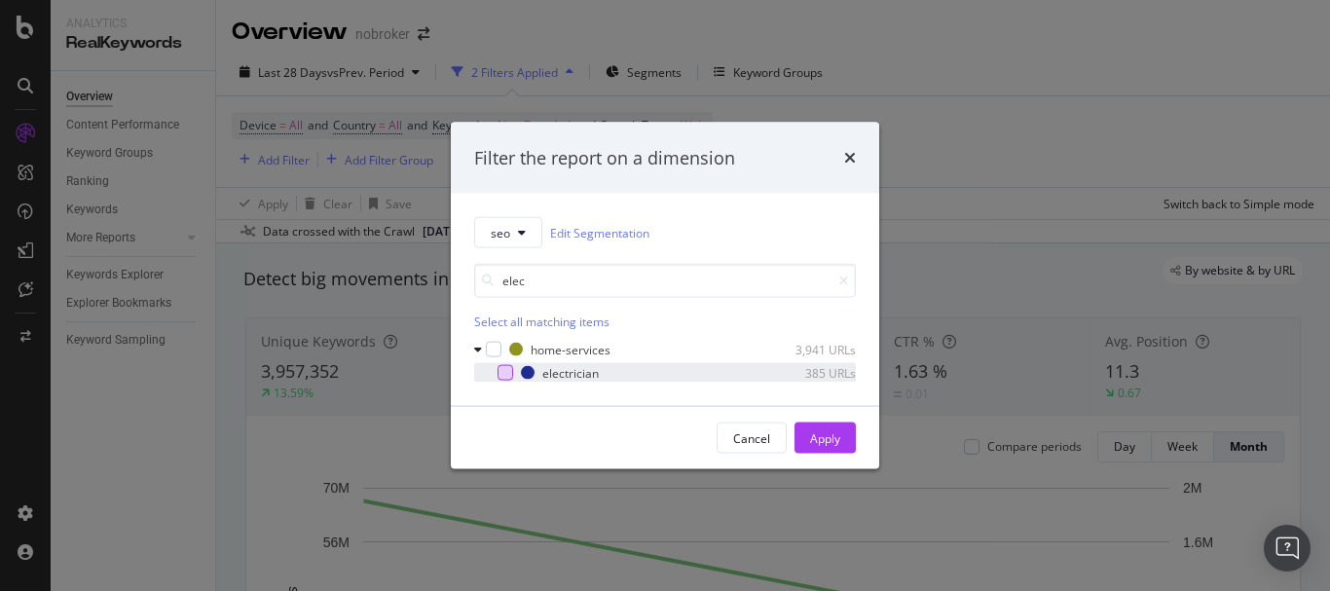
type input "elec"
click at [504, 366] on div "modal" at bounding box center [505, 373] width 16 height 16
click at [787, 436] on div "Cancel Apply" at bounding box center [785, 437] width 139 height 31
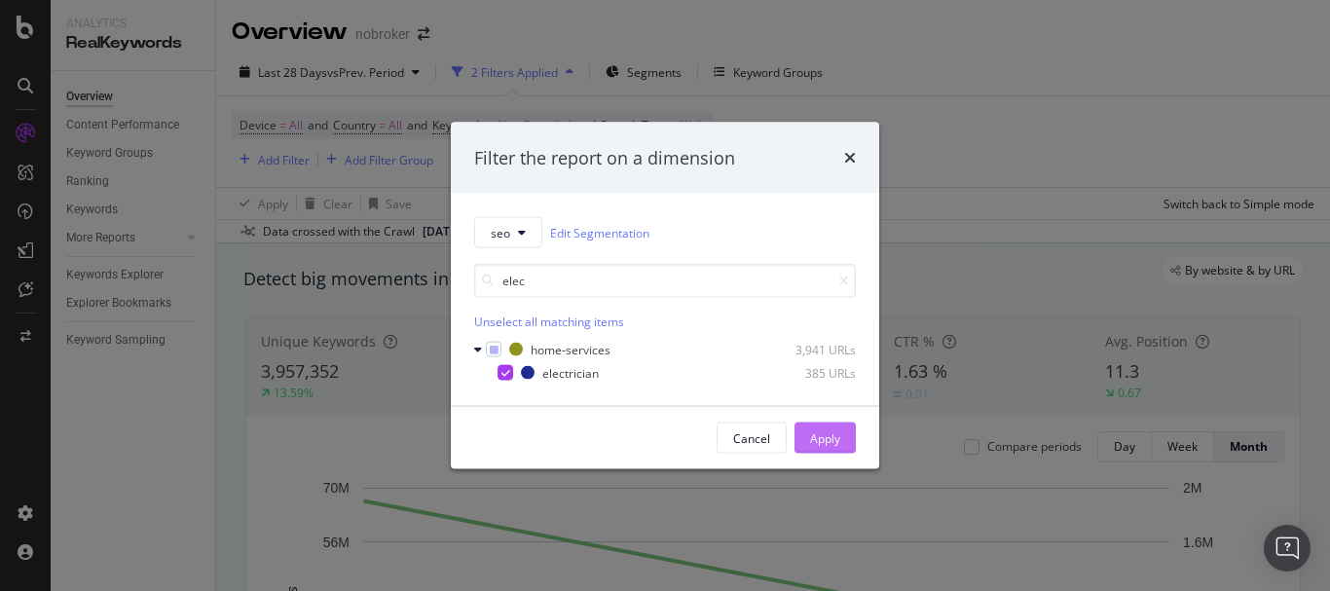
click at [821, 436] on div "Apply" at bounding box center [825, 437] width 30 height 17
